Goal: Information Seeking & Learning: Find specific fact

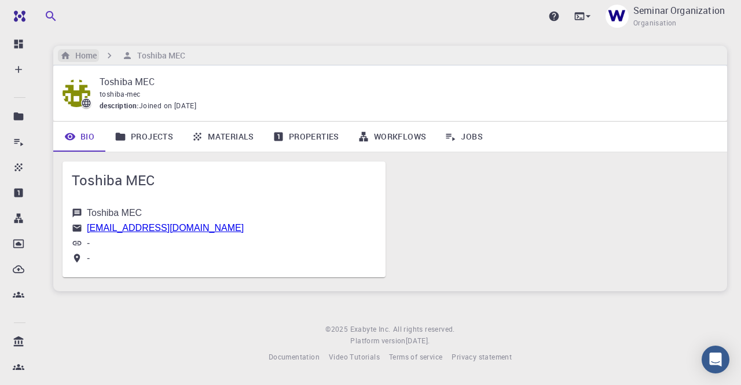
click at [91, 55] on h6 "Home" at bounding box center [84, 55] width 26 height 13
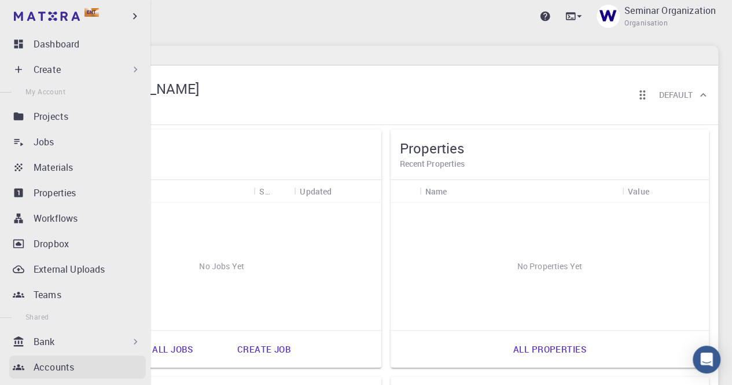
click at [41, 366] on p "Accounts" at bounding box center [54, 367] width 41 height 14
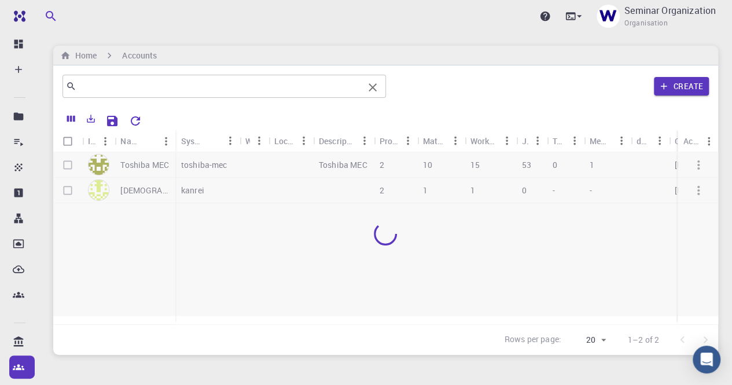
click at [281, 89] on input "text" at bounding box center [219, 86] width 287 height 16
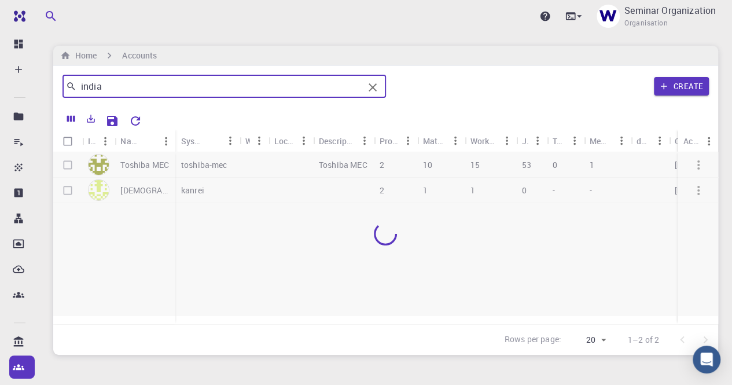
type input "india"
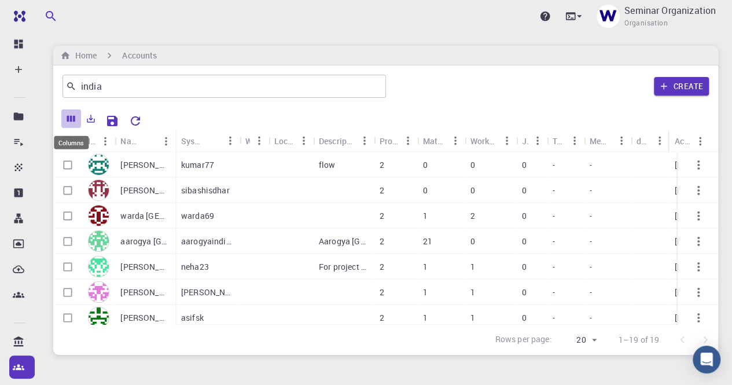
click at [73, 119] on icon "Columns" at bounding box center [71, 118] width 10 height 10
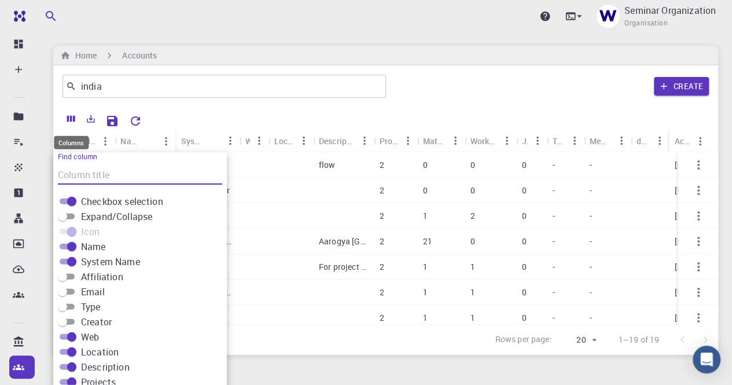
scroll to position [27, 0]
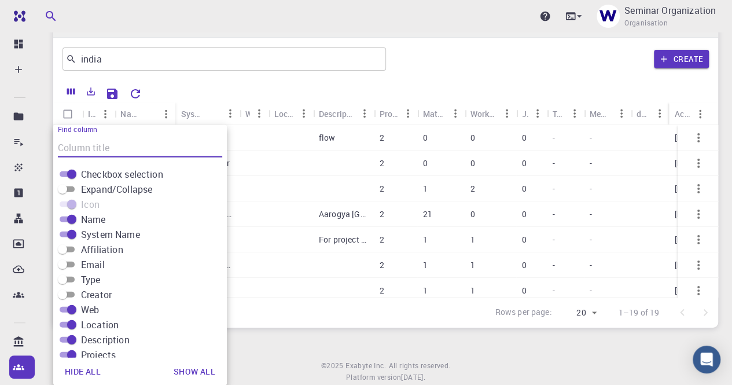
click at [71, 248] on input "Affiliation" at bounding box center [63, 250] width 42 height 14
checkbox input "true"
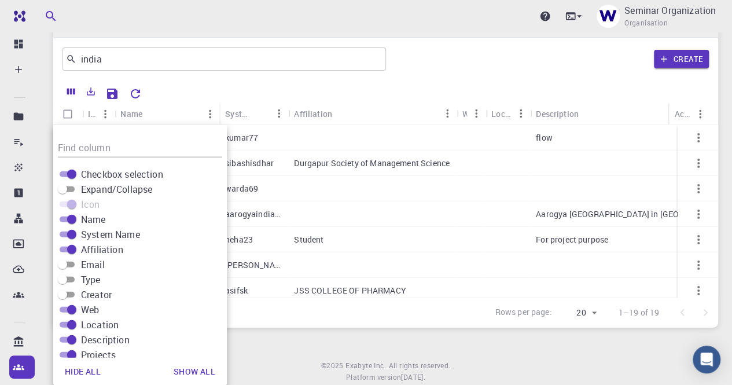
click at [70, 263] on input "Email" at bounding box center [63, 265] width 42 height 14
checkbox input "true"
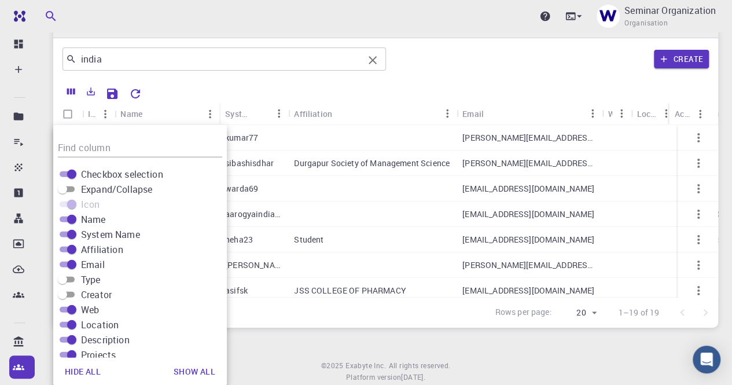
click at [254, 68] on div "india ​" at bounding box center [225, 58] width 324 height 23
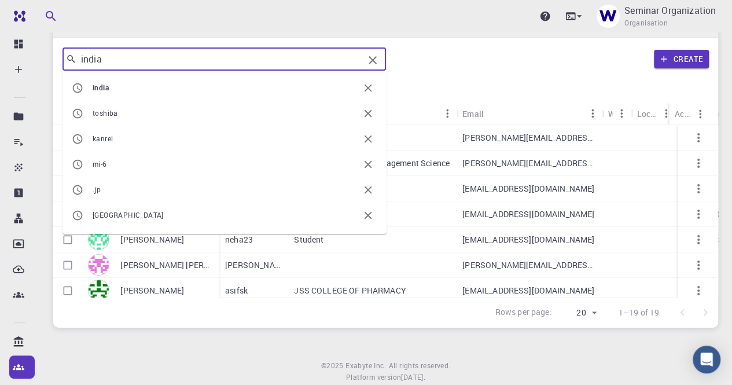
click at [429, 75] on div "india ​ india [PERSON_NAME] mi-6 .jp tokyo nguyennd [PERSON_NAME] eneos Clear a…" at bounding box center [385, 59] width 665 height 42
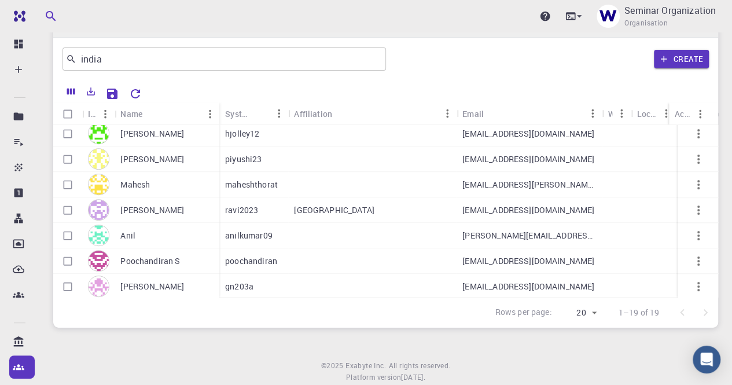
scroll to position [321, 0]
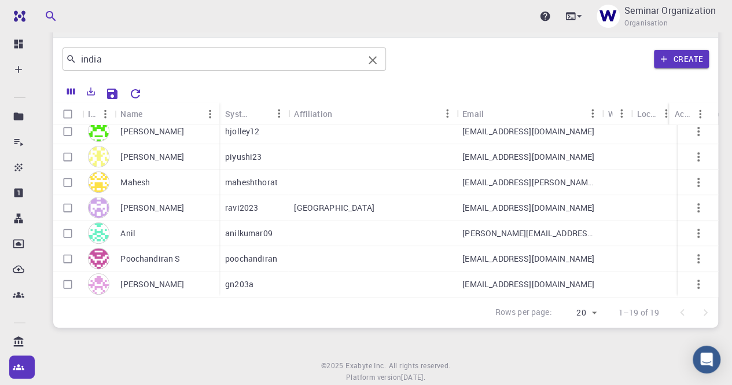
drag, startPoint x: 142, startPoint y: 67, endPoint x: 80, endPoint y: 58, distance: 62.5
click at [80, 58] on div "india ​" at bounding box center [225, 58] width 324 height 23
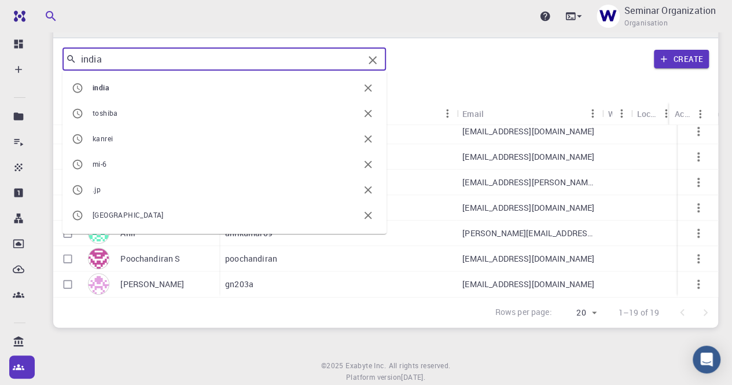
drag, startPoint x: 81, startPoint y: 60, endPoint x: 127, endPoint y: 63, distance: 46.4
click at [125, 63] on input "india" at bounding box center [219, 59] width 287 height 16
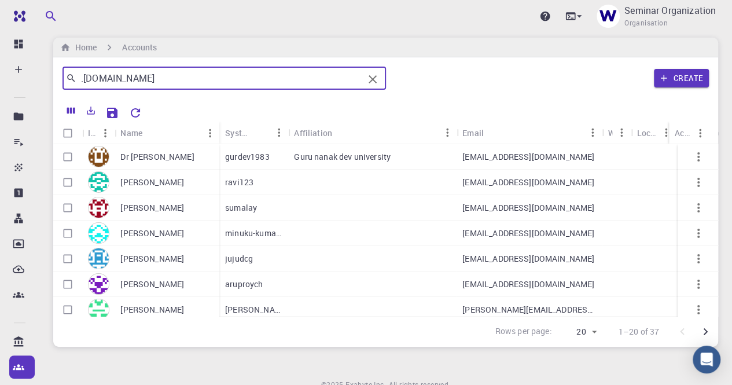
scroll to position [0, 0]
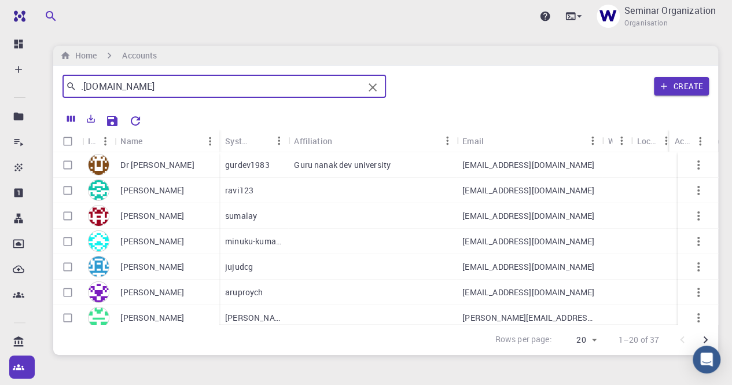
click at [93, 89] on input ".[DOMAIN_NAME]" at bounding box center [219, 86] width 287 height 16
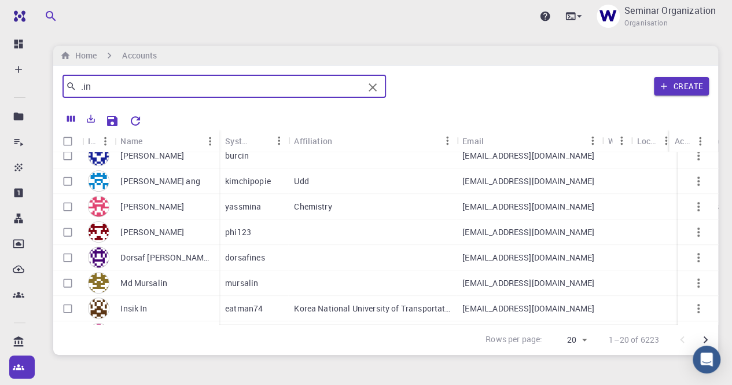
scroll to position [346, 0]
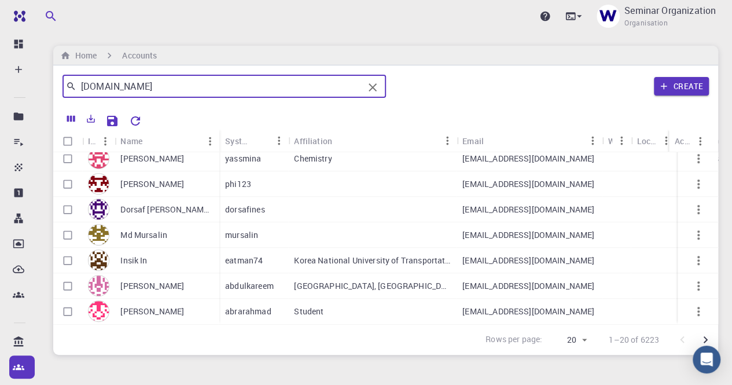
type input "[DOMAIN_NAME]"
